Goal: Task Accomplishment & Management: Use online tool/utility

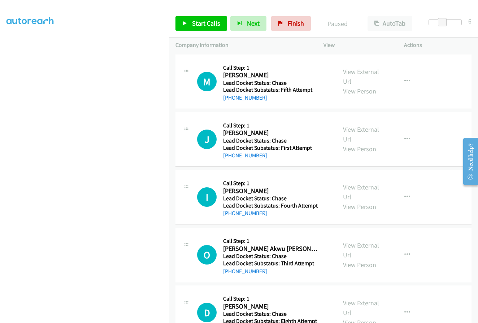
scroll to position [66, 0]
click at [195, 24] on span "Start Calls" at bounding box center [206, 23] width 28 height 8
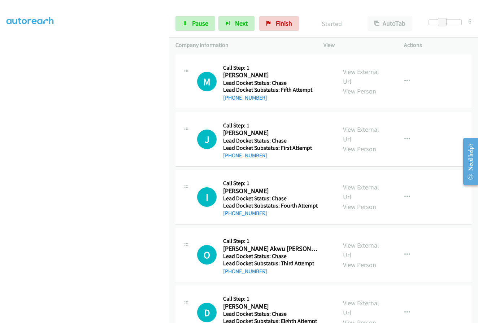
scroll to position [0, 0]
click at [269, 25] on icon at bounding box center [268, 23] width 5 height 5
drag, startPoint x: 203, startPoint y: 25, endPoint x: 215, endPoint y: 25, distance: 11.9
click at [202, 25] on span "Pause" at bounding box center [200, 23] width 16 height 8
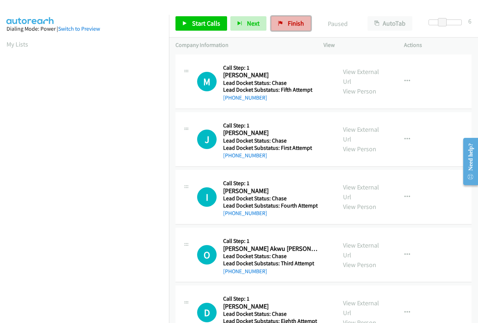
click at [284, 26] on link "Finish" at bounding box center [291, 23] width 40 height 14
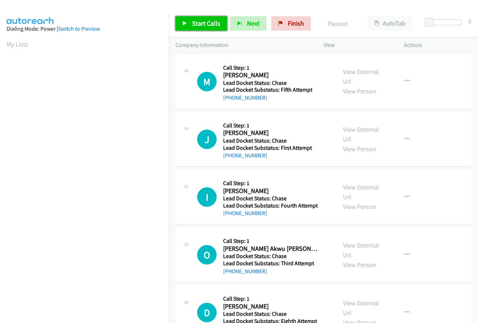
click at [200, 22] on span "Start Calls" at bounding box center [206, 23] width 28 height 8
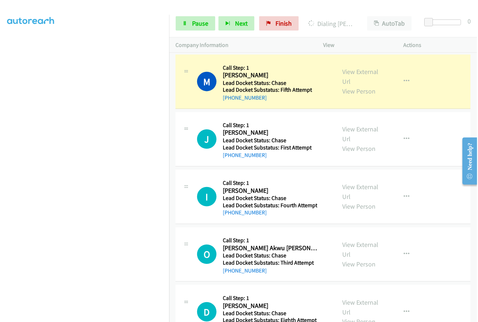
scroll to position [82, 0]
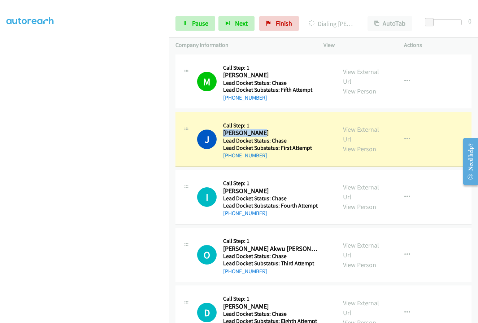
drag, startPoint x: 223, startPoint y: 130, endPoint x: 258, endPoint y: 133, distance: 35.1
click at [258, 133] on h2 "Jerry Carter" at bounding box center [270, 133] width 94 height 8
copy h2 "Jerry Carter"
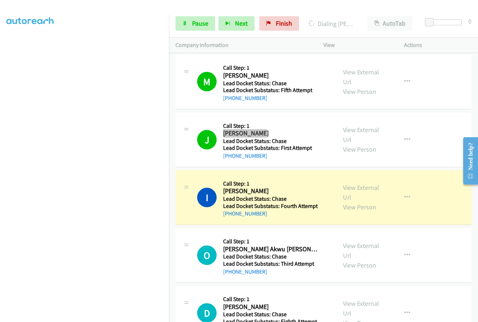
scroll to position [0, 0]
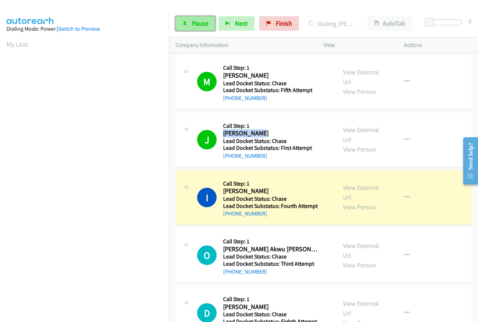
click at [193, 26] on span "Pause" at bounding box center [200, 23] width 16 height 8
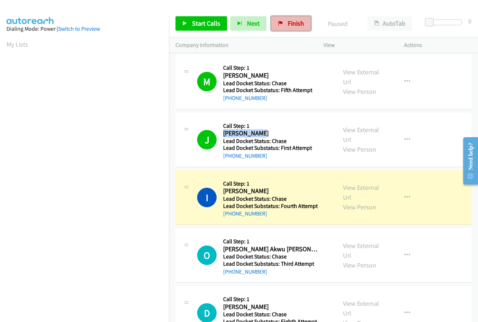
click at [292, 22] on span "Finish" at bounding box center [296, 23] width 16 height 8
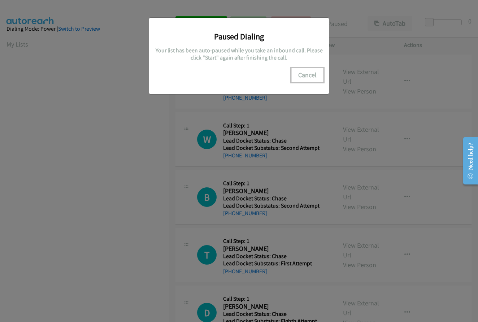
click at [310, 76] on button "Cancel" at bounding box center [307, 75] width 32 height 14
click at [309, 77] on button "Cancel" at bounding box center [307, 75] width 32 height 14
click at [308, 74] on button "Cancel" at bounding box center [307, 75] width 32 height 14
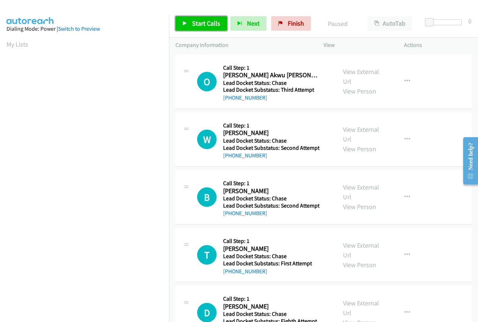
click at [198, 20] on span "Start Calls" at bounding box center [206, 23] width 28 height 8
click at [202, 26] on span "Pause" at bounding box center [200, 23] width 16 height 8
click at [290, 22] on span "Finish" at bounding box center [296, 23] width 16 height 8
click at [198, 23] on span "Start Calls" at bounding box center [206, 23] width 28 height 8
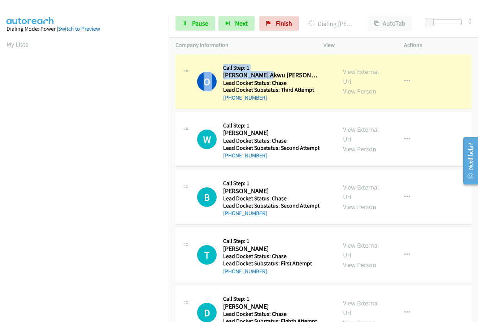
drag, startPoint x: 222, startPoint y: 73, endPoint x: 269, endPoint y: 74, distance: 46.6
click at [269, 74] on div "O Callback Scheduled Call Step: 1 [PERSON_NAME] Akwu [PERSON_NAME] [GEOGRAPHIC_…" at bounding box center [263, 81] width 133 height 41
click at [289, 73] on h2 "[PERSON_NAME] Akwu [PERSON_NAME]" at bounding box center [270, 75] width 94 height 8
drag, startPoint x: 226, startPoint y: 75, endPoint x: 266, endPoint y: 74, distance: 40.5
click at [266, 74] on div "O Callback Scheduled Call Step: 1 Oliver Akwu Chu America/Phoenix Lead Docket S…" at bounding box center [263, 81] width 133 height 41
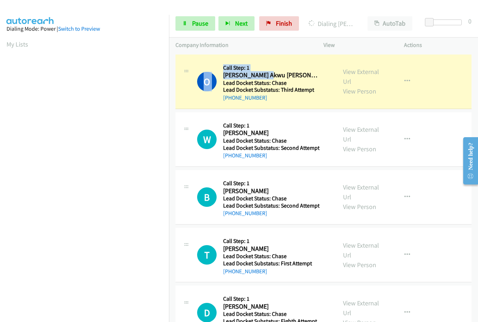
click at [272, 72] on h2 "Oliver Akwu Chu" at bounding box center [270, 75] width 94 height 8
click at [266, 75] on h2 "Oliver Akwu Chu" at bounding box center [270, 75] width 94 height 8
click at [263, 75] on h2 "Oliver Akwu Chu" at bounding box center [270, 75] width 94 height 8
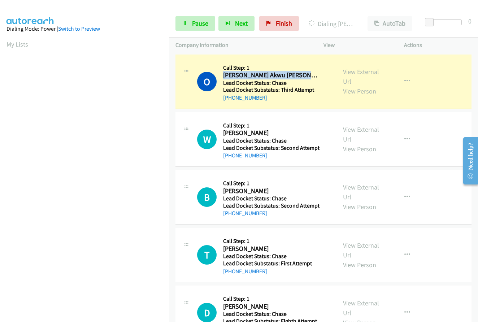
copy div "Oliver Akwu Chu"
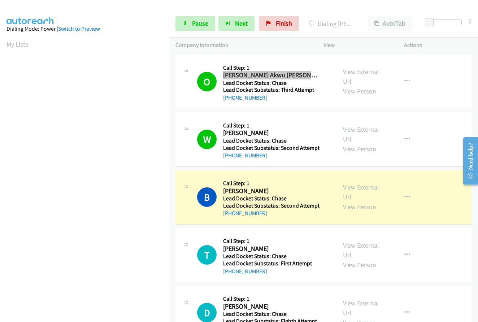
scroll to position [83, 0]
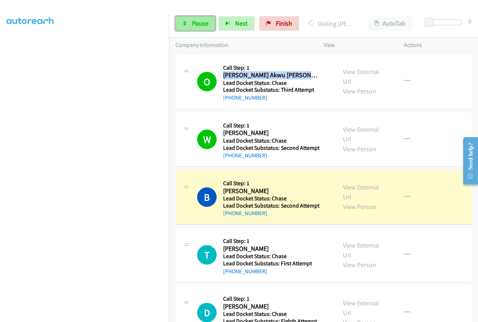
click at [197, 26] on span "Pause" at bounding box center [200, 23] width 16 height 8
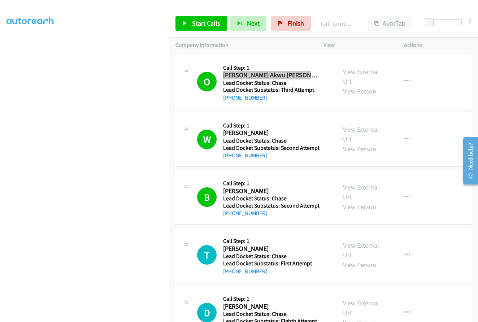
scroll to position [68, 0]
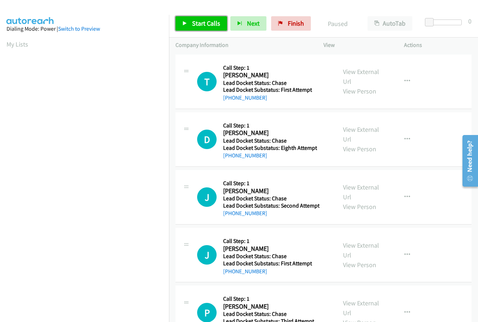
click at [196, 23] on span "Start Calls" at bounding box center [206, 23] width 28 height 8
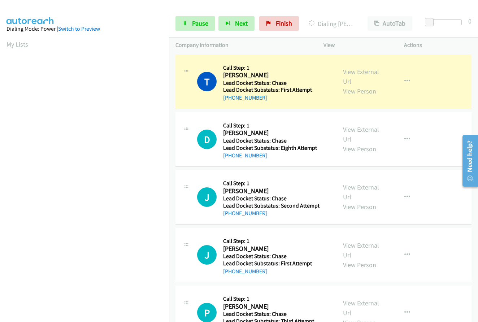
drag, startPoint x: 222, startPoint y: 74, endPoint x: 282, endPoint y: 74, distance: 59.2
click at [277, 74] on div "T Callback Scheduled Call Step: 1 Timothy Shrewsberry America/New_York Lead Doc…" at bounding box center [263, 81] width 133 height 41
click at [293, 74] on h2 "Timothy Shrewsberry" at bounding box center [270, 75] width 94 height 8
drag, startPoint x: 274, startPoint y: 75, endPoint x: 224, endPoint y: 79, distance: 50.0
click at [224, 79] on h2 "Timothy Shrewsberry" at bounding box center [270, 75] width 94 height 8
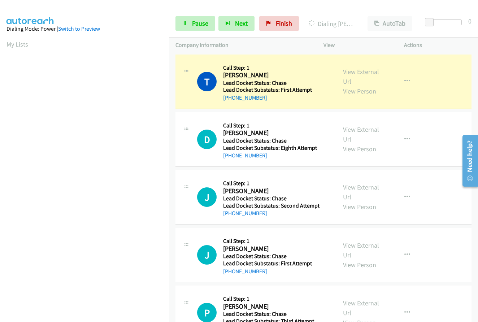
copy h2 "Timothy Shrewsberry"
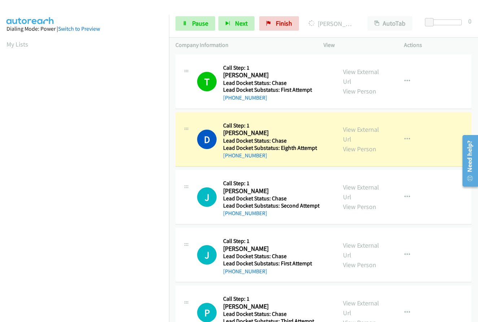
drag, startPoint x: 271, startPoint y: 132, endPoint x: 223, endPoint y: 133, distance: 48.0
click at [223, 133] on h2 "Douglas Jenkins" at bounding box center [270, 133] width 94 height 8
copy h2 "Douglas Jenkins"
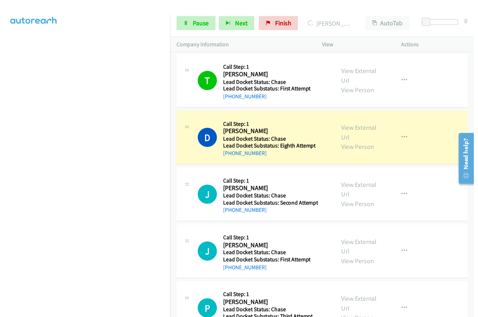
scroll to position [83, 0]
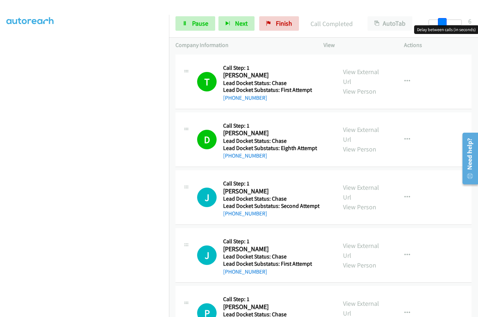
click at [442, 23] on div at bounding box center [445, 23] width 33 height 6
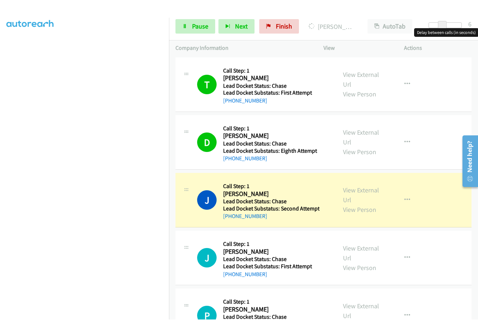
scroll to position [0, 0]
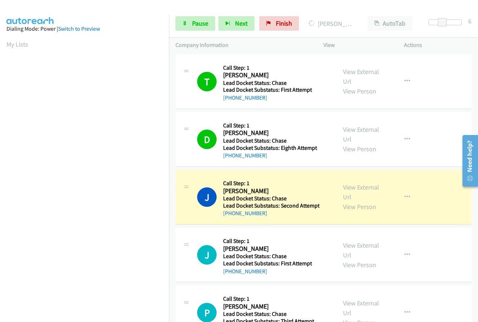
click at [265, 190] on h2 "James Nelson" at bounding box center [270, 191] width 94 height 8
drag, startPoint x: 261, startPoint y: 190, endPoint x: 223, endPoint y: 190, distance: 38.3
click at [223, 190] on h2 "James Nelson" at bounding box center [270, 191] width 94 height 8
copy h2 "James Nelson"
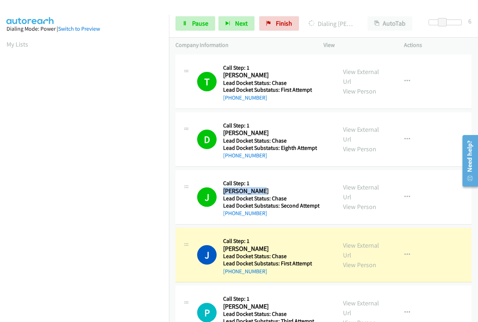
drag, startPoint x: 264, startPoint y: 248, endPoint x: 222, endPoint y: 248, distance: 41.9
click at [221, 248] on div "J Callback Scheduled Call Step: 1 Jennifer Alfaro America/New_York Lead Docket …" at bounding box center [263, 254] width 133 height 41
click at [281, 243] on h5 "Call Step: 1" at bounding box center [270, 241] width 94 height 7
drag, startPoint x: 265, startPoint y: 248, endPoint x: 224, endPoint y: 250, distance: 41.2
click at [224, 250] on h2 "Jennifer Alfaro" at bounding box center [270, 249] width 94 height 8
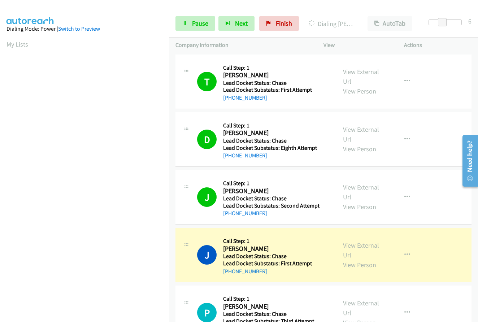
copy h2 "Jennifer Alfaro"
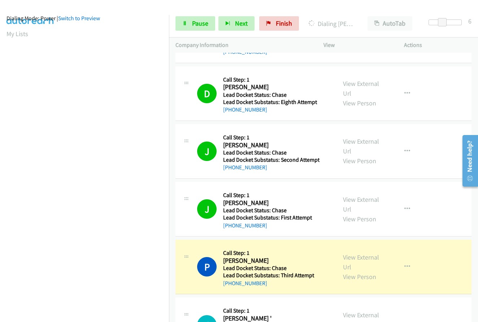
scroll to position [108, 0]
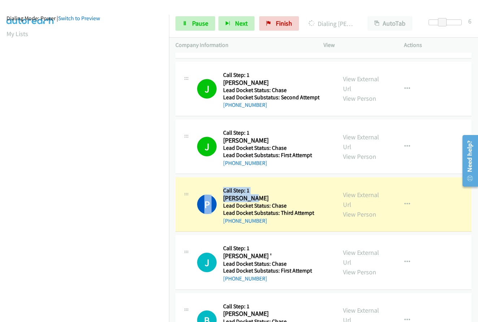
drag, startPoint x: 253, startPoint y: 197, endPoint x: 222, endPoint y: 198, distance: 31.1
click at [222, 198] on div "P Callback Scheduled Call Step: 1 Paul Mitri America/New_York Lead Docket Statu…" at bounding box center [263, 204] width 133 height 41
click at [277, 200] on h2 "Paul Mitri" at bounding box center [270, 198] width 94 height 8
drag, startPoint x: 255, startPoint y: 197, endPoint x: 225, endPoint y: 200, distance: 30.1
click at [225, 200] on h2 "Paul Mitri" at bounding box center [270, 198] width 94 height 8
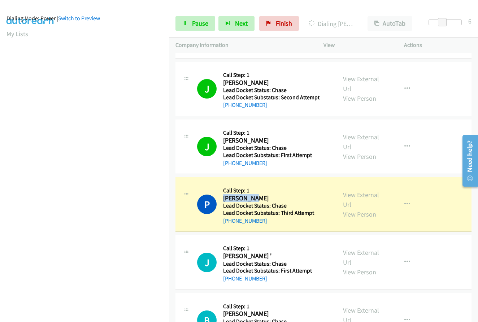
copy h2 "Paul Mitri"
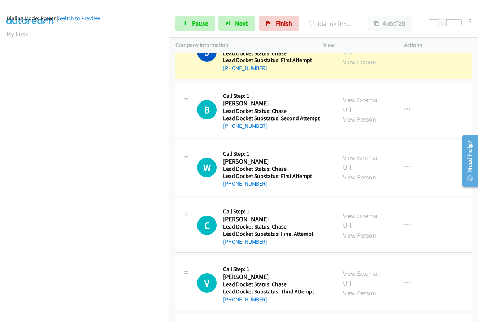
scroll to position [247, 0]
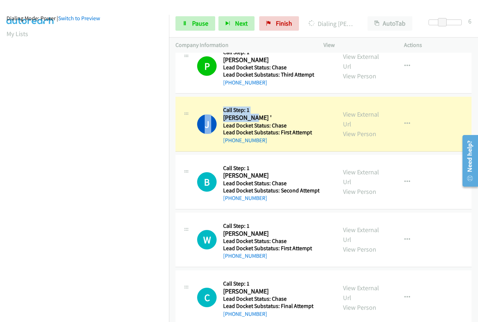
drag, startPoint x: 252, startPoint y: 116, endPoint x: 224, endPoint y: 117, distance: 27.8
click at [221, 116] on div "J Callback Scheduled Call Step: 1 Jennifer ' America/Chicago Lead Docket Status…" at bounding box center [263, 123] width 133 height 41
click at [261, 119] on h2 "Jennifer '" at bounding box center [270, 118] width 94 height 8
click at [256, 117] on h2 "Jennifer '" at bounding box center [270, 118] width 94 height 8
drag, startPoint x: 252, startPoint y: 117, endPoint x: 221, endPoint y: 121, distance: 30.6
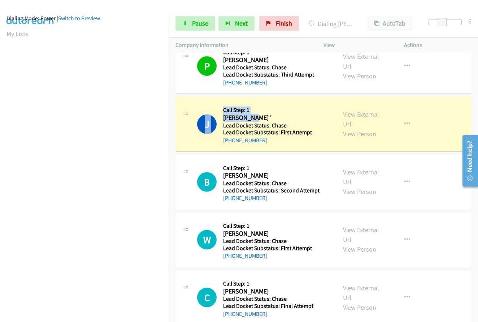
click at [221, 121] on div "J Callback Scheduled Call Step: 1 Jennifer ' America/Chicago Lead Docket Status…" at bounding box center [263, 123] width 133 height 41
click at [260, 117] on h2 "Jennifer '" at bounding box center [270, 118] width 94 height 8
click at [252, 117] on h2 "Jennifer '" at bounding box center [270, 118] width 94 height 8
drag, startPoint x: 250, startPoint y: 117, endPoint x: 225, endPoint y: 121, distance: 24.5
click at [222, 121] on div "J Callback Scheduled Call Step: 1 Jennifer ' America/Chicago Lead Docket Status…" at bounding box center [263, 123] width 133 height 41
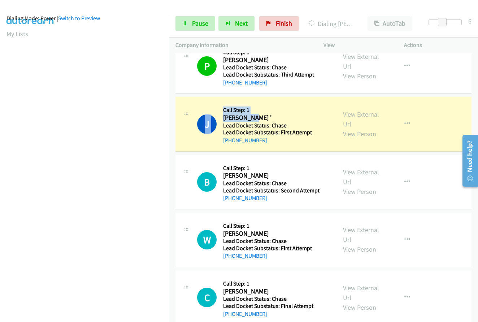
click at [249, 120] on h2 "Jennifer '" at bounding box center [270, 118] width 94 height 8
drag, startPoint x: 222, startPoint y: 118, endPoint x: 251, endPoint y: 118, distance: 28.5
click at [247, 119] on div "J Callback Scheduled Call Step: 1 Jennifer ' America/Chicago Lead Docket Status…" at bounding box center [263, 123] width 133 height 41
click at [253, 118] on h2 "Jennifer '" at bounding box center [270, 118] width 94 height 8
drag, startPoint x: 247, startPoint y: 118, endPoint x: 224, endPoint y: 120, distance: 22.5
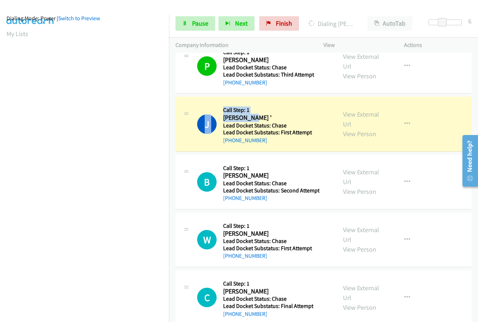
click at [222, 120] on div "J Callback Scheduled Call Step: 1 Jennifer ' America/Chicago Lead Docket Status…" at bounding box center [263, 123] width 133 height 41
click at [253, 117] on h2 "Jennifer '" at bounding box center [270, 118] width 94 height 8
drag, startPoint x: 251, startPoint y: 117, endPoint x: 223, endPoint y: 119, distance: 27.9
click at [223, 119] on h2 "Jennifer '" at bounding box center [270, 118] width 94 height 8
copy h2 "Jennifer '"
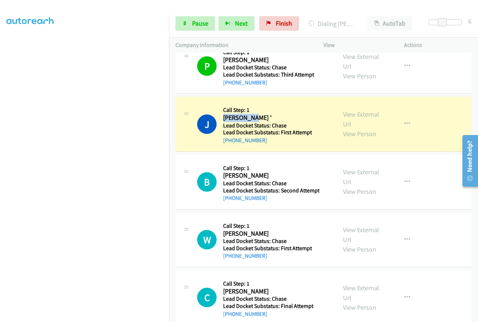
scroll to position [83, 0]
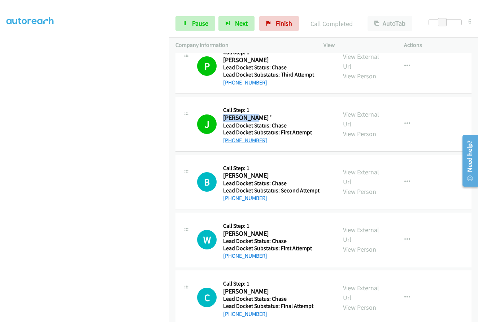
drag, startPoint x: 262, startPoint y: 140, endPoint x: 230, endPoint y: 143, distance: 31.9
click at [230, 143] on div "+1 773-503-4470" at bounding box center [270, 140] width 94 height 9
copy link "773-503-4470"
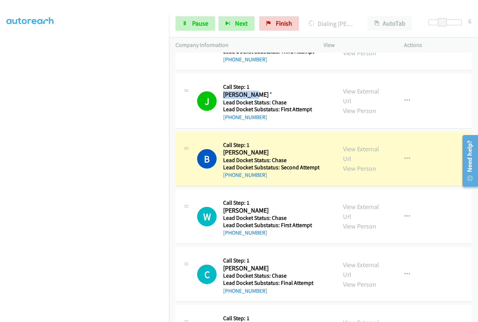
scroll to position [283, 0]
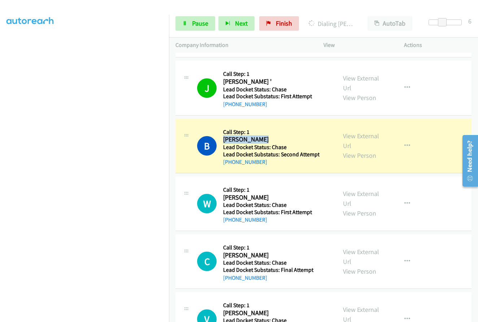
drag, startPoint x: 260, startPoint y: 140, endPoint x: 224, endPoint y: 142, distance: 35.8
click at [224, 142] on h2 "Barbara Jones" at bounding box center [270, 139] width 94 height 8
copy h2 "Barbara Jones"
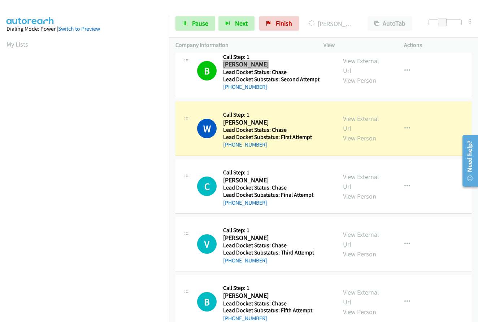
scroll to position [361, 0]
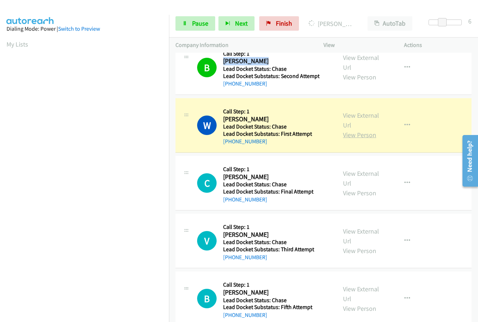
click at [356, 136] on link "View Person" at bounding box center [359, 135] width 33 height 8
drag, startPoint x: 265, startPoint y: 118, endPoint x: 225, endPoint y: 120, distance: 40.5
click at [225, 120] on h2 "Warren Zachary" at bounding box center [270, 119] width 94 height 8
copy h2 "Warren Zachary"
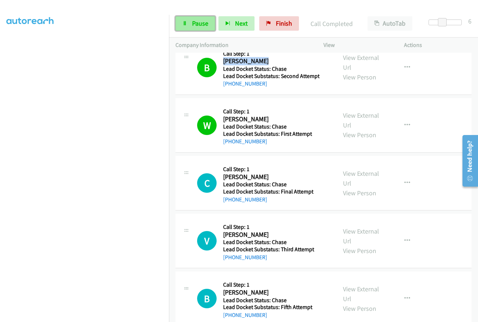
click at [199, 25] on span "Pause" at bounding box center [200, 23] width 16 height 8
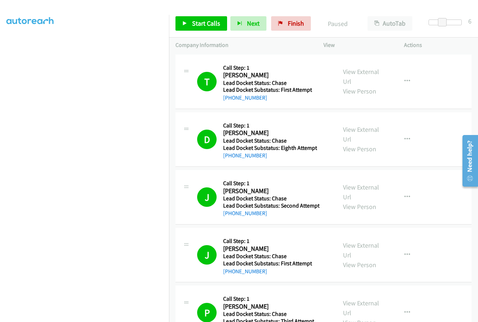
scroll to position [0, 0]
drag, startPoint x: 100, startPoint y: 57, endPoint x: 55, endPoint y: 22, distance: 57.6
click at [55, 12] on img at bounding box center [30, 12] width 54 height 25
click at [3, 42] on aside "Dialing Mode: Power | Switch to Preview My Lists" at bounding box center [84, 215] width 169 height 400
click at [9, 44] on link "My Lists" at bounding box center [18, 44] width 22 height 8
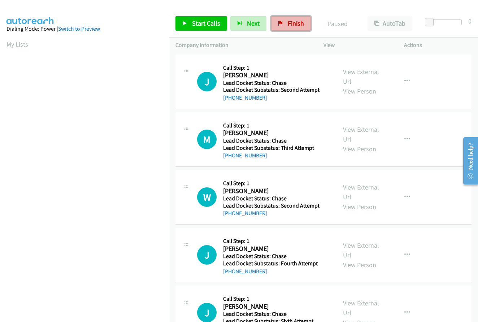
click at [288, 24] on span "Finish" at bounding box center [296, 23] width 16 height 8
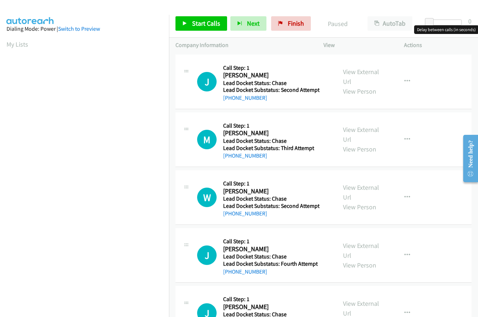
click at [445, 22] on div at bounding box center [445, 23] width 33 height 6
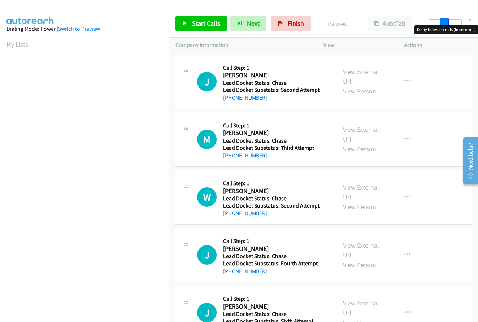
click at [442, 22] on span at bounding box center [444, 22] width 9 height 9
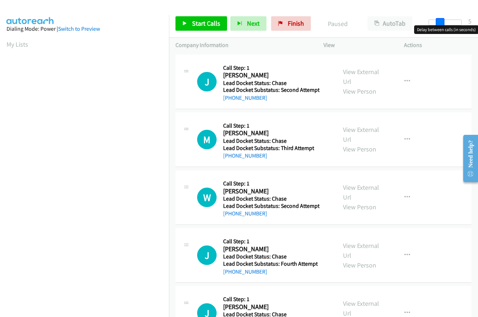
click at [440, 22] on div at bounding box center [445, 23] width 33 height 6
click at [439, 22] on span at bounding box center [440, 22] width 9 height 9
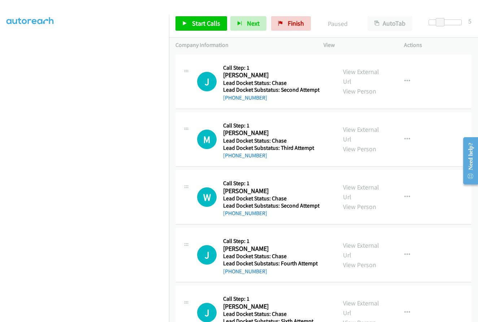
scroll to position [68, 0]
click at [208, 21] on span "Start Calls" at bounding box center [206, 23] width 28 height 8
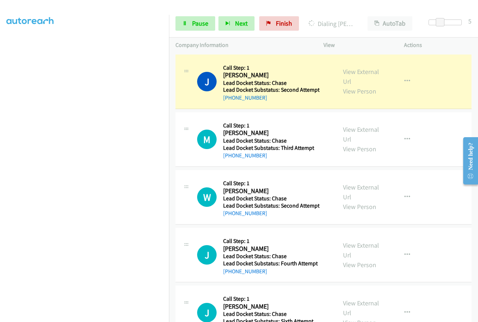
drag, startPoint x: 225, startPoint y: 74, endPoint x: 269, endPoint y: 77, distance: 43.7
click at [268, 76] on h2 "John W Cameron" at bounding box center [270, 75] width 94 height 8
click at [269, 77] on h2 "John W Cameron" at bounding box center [270, 75] width 94 height 8
drag, startPoint x: 224, startPoint y: 75, endPoint x: 269, endPoint y: 75, distance: 45.1
click at [269, 75] on h2 "John W Cameron" at bounding box center [270, 75] width 94 height 8
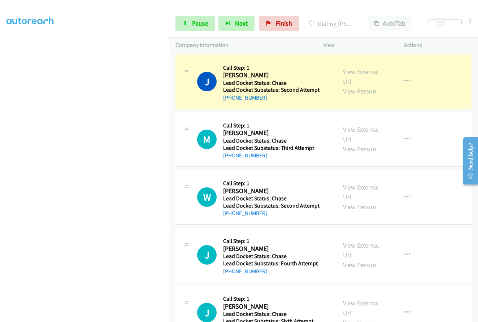
copy h2 "John W Cameron"
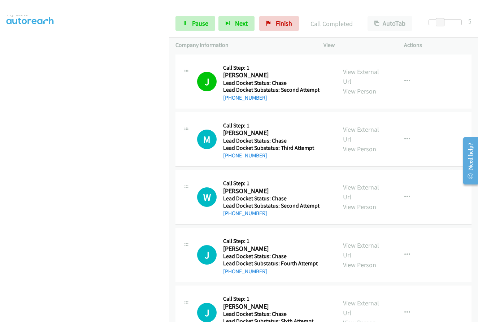
scroll to position [0, 0]
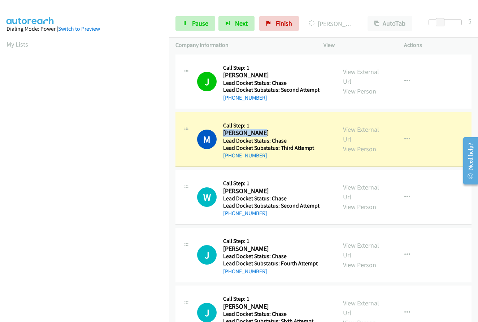
drag, startPoint x: 257, startPoint y: 131, endPoint x: 225, endPoint y: 134, distance: 32.2
click at [225, 134] on h2 "Martel Davis" at bounding box center [270, 133] width 94 height 8
copy h2 "Martel Davis"
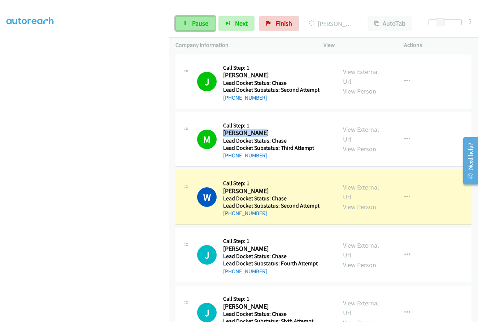
click at [199, 25] on span "Pause" at bounding box center [200, 23] width 16 height 8
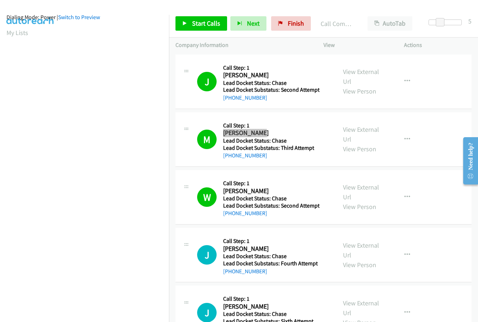
scroll to position [0, 0]
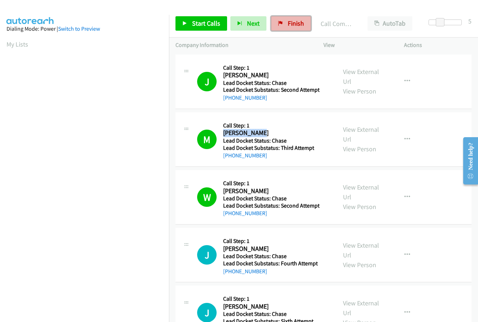
click at [285, 26] on link "Finish" at bounding box center [291, 23] width 40 height 14
